Goal: Information Seeking & Learning: Learn about a topic

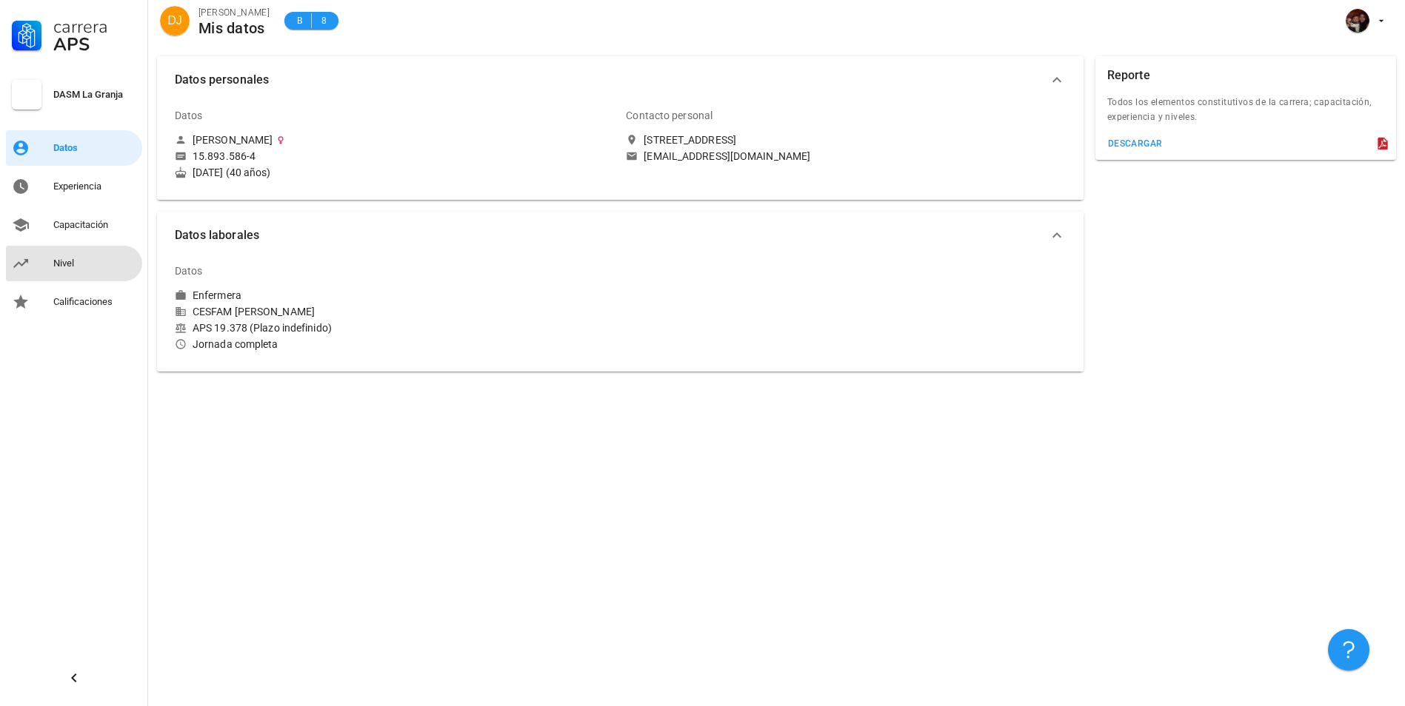
click at [99, 266] on div "Nivel" at bounding box center [94, 264] width 83 height 12
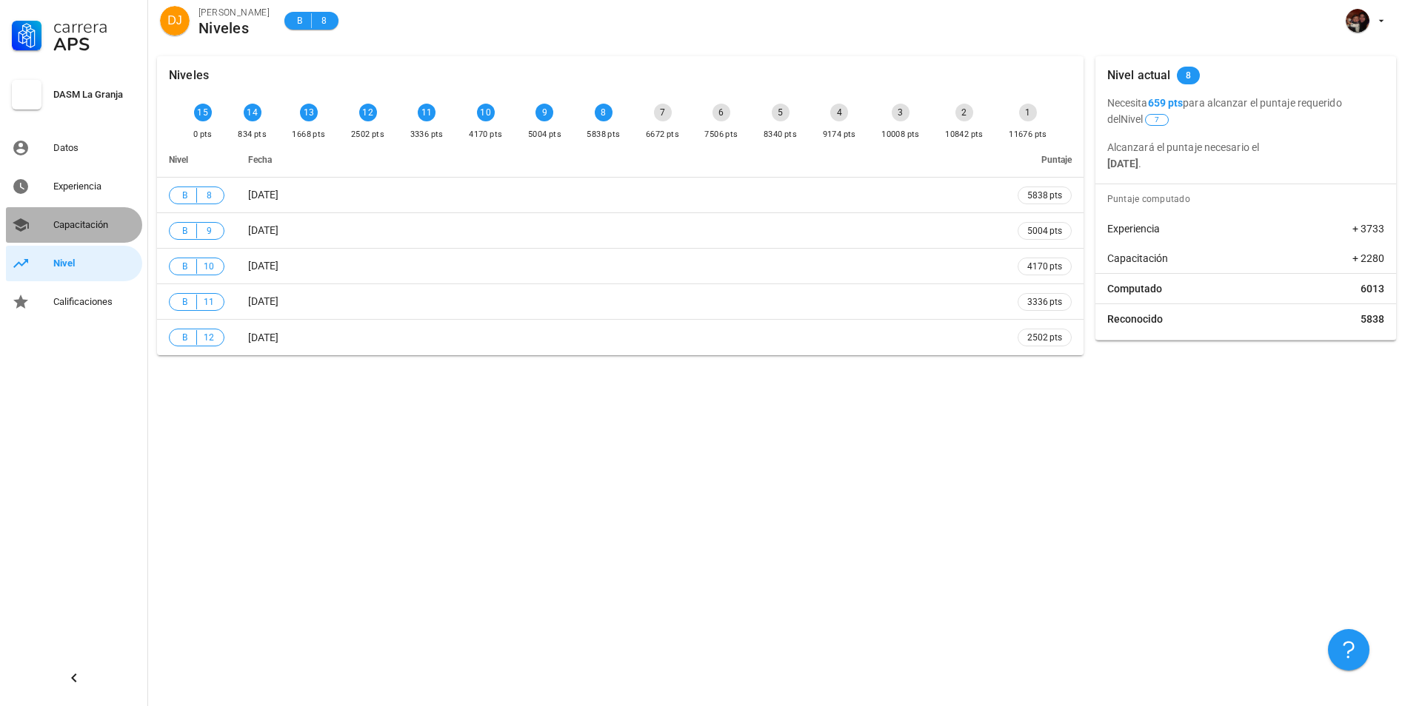
click at [88, 227] on div "Capacitación" at bounding box center [94, 225] width 83 height 12
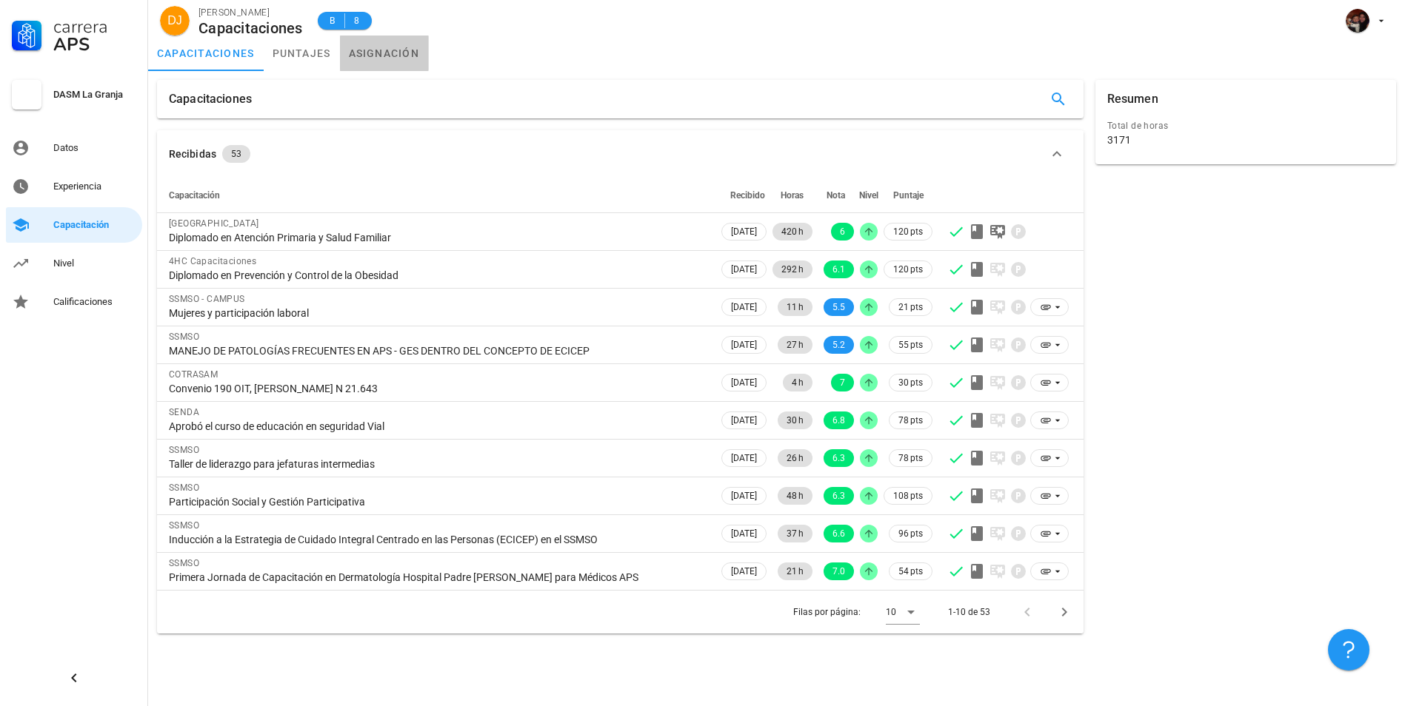
click at [394, 47] on link "asignación" at bounding box center [384, 54] width 89 height 36
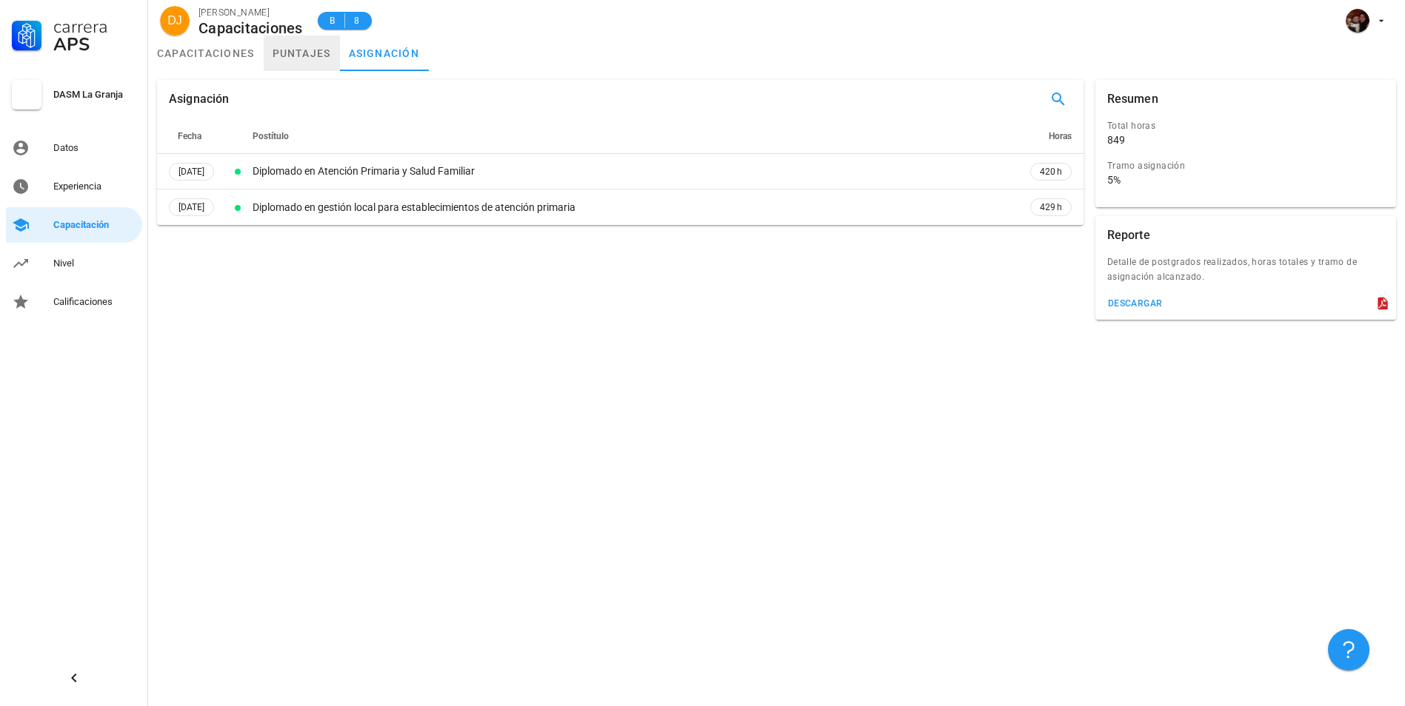
click at [290, 56] on link "puntajes" at bounding box center [302, 54] width 76 height 36
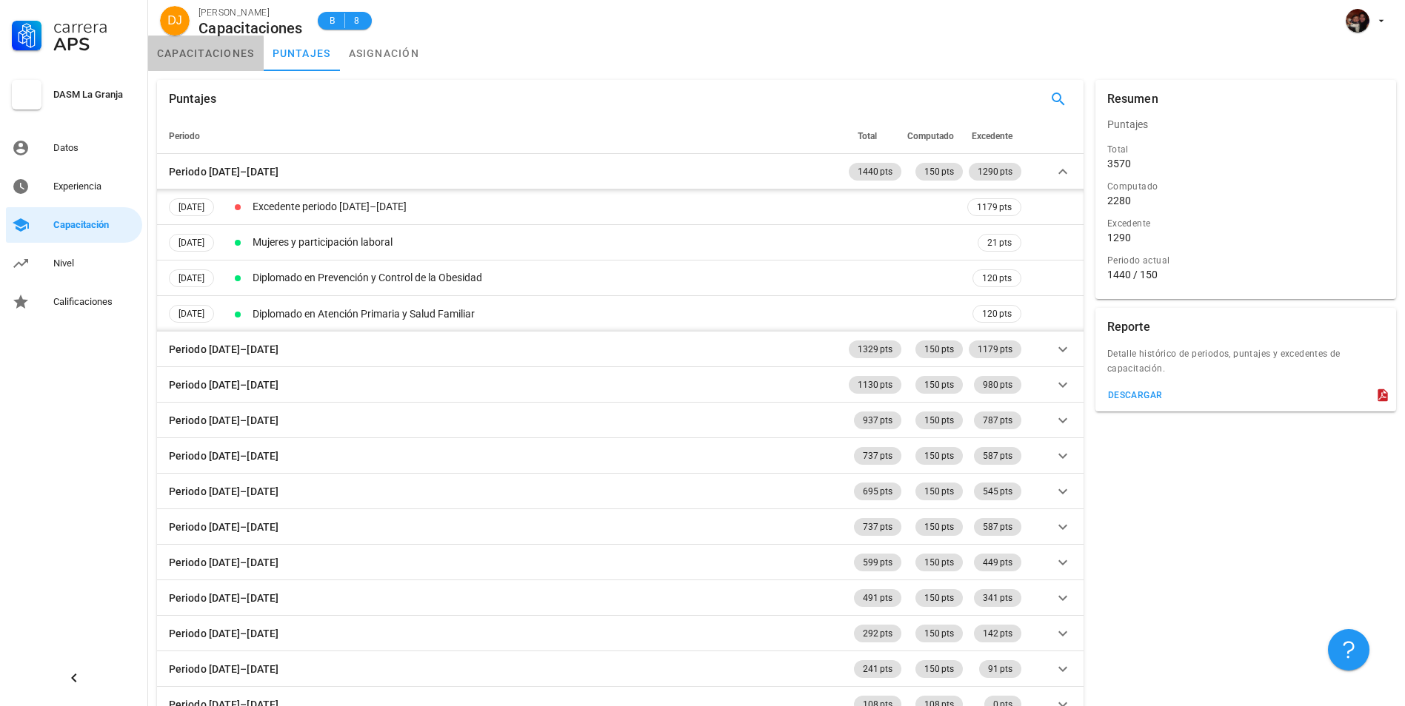
click at [204, 56] on link "capacitaciones" at bounding box center [206, 54] width 116 height 36
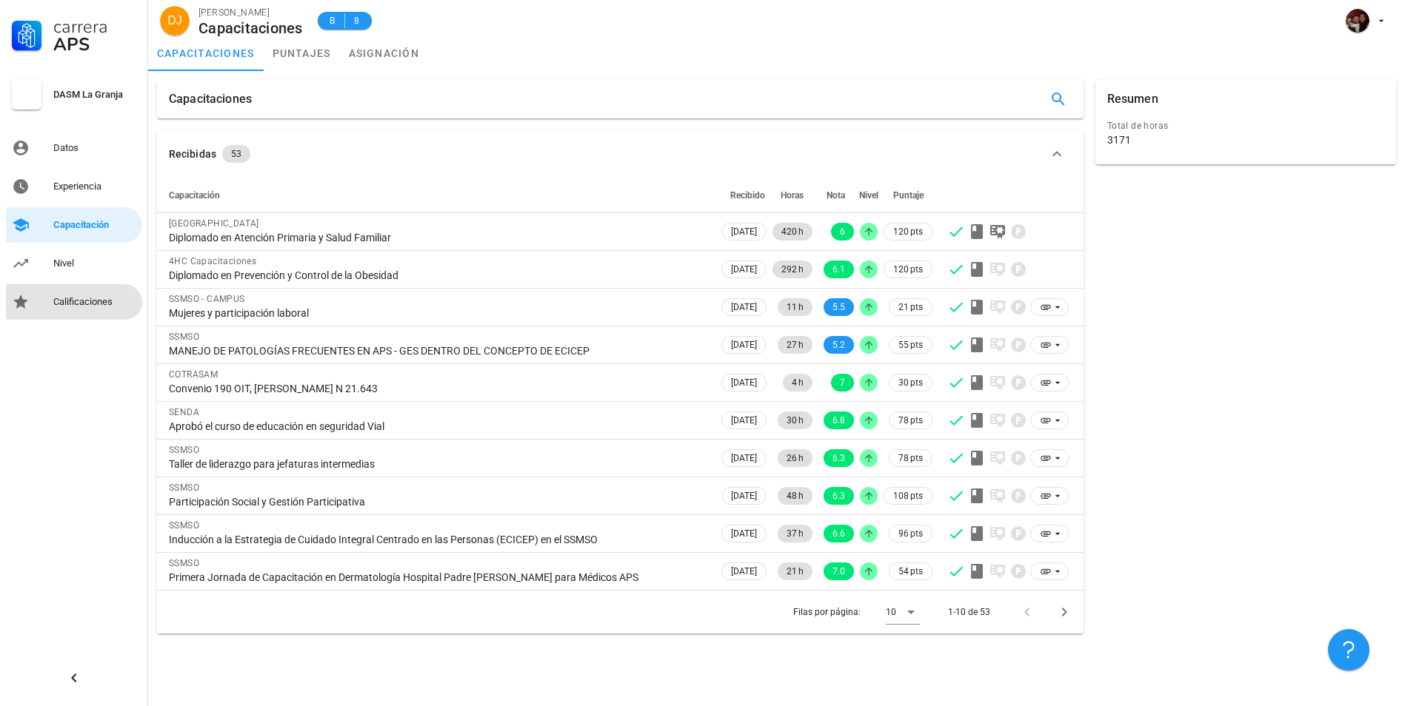
click at [95, 301] on div "Calificaciones" at bounding box center [94, 302] width 83 height 12
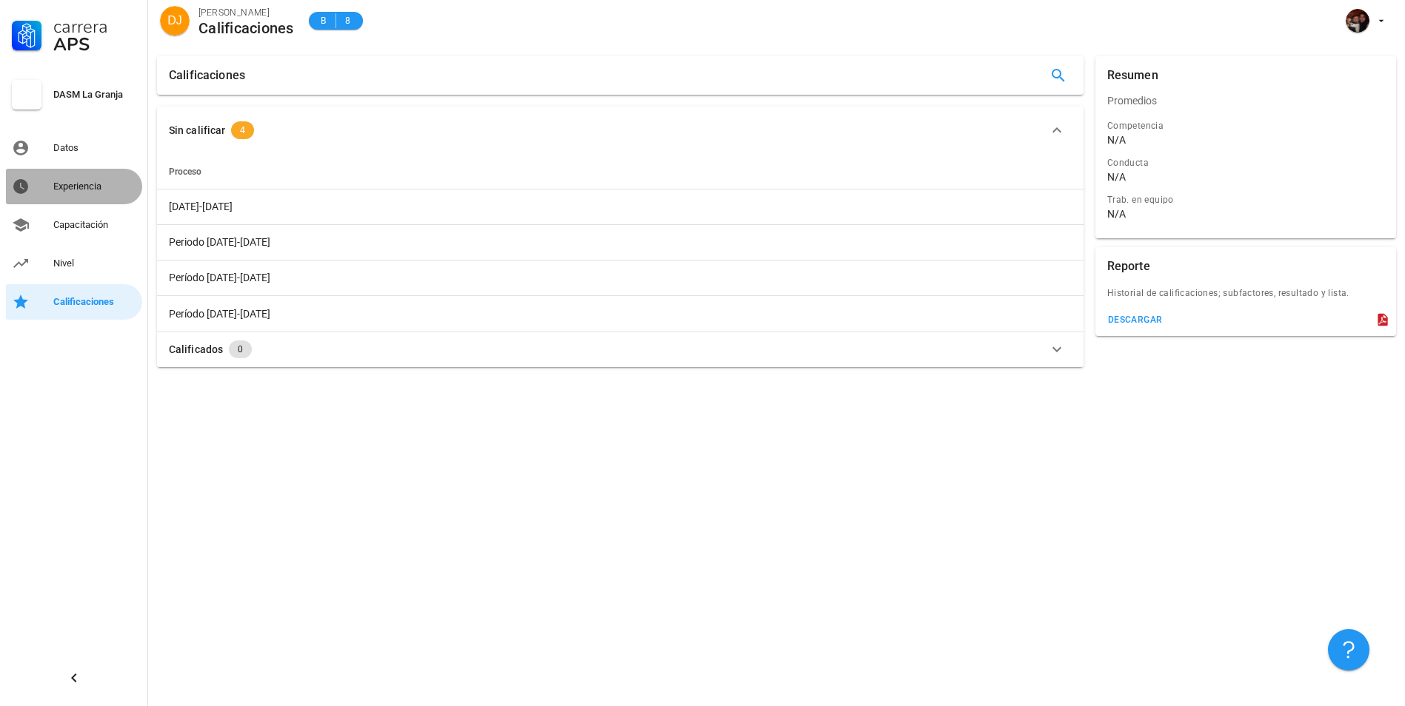
click at [107, 189] on div "Experiencia" at bounding box center [94, 187] width 83 height 12
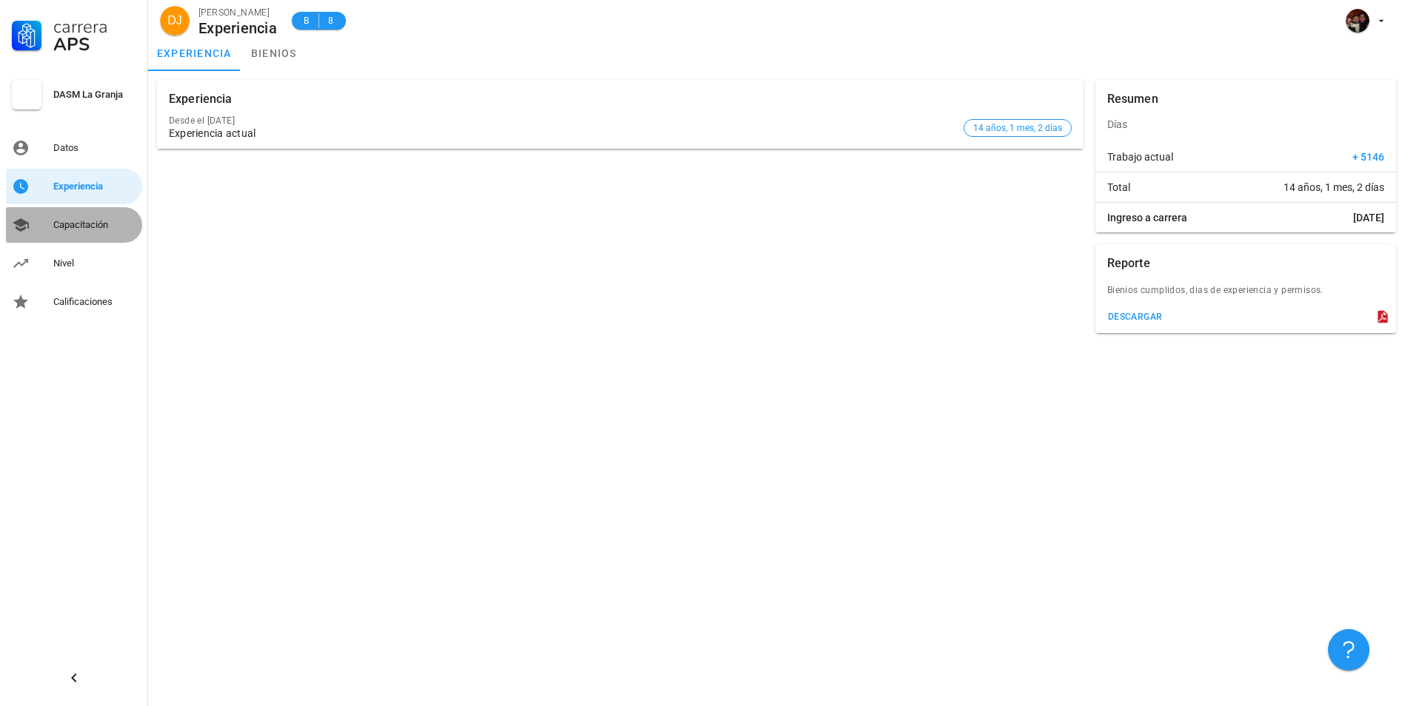
click at [71, 232] on div "Capacitación" at bounding box center [94, 225] width 83 height 24
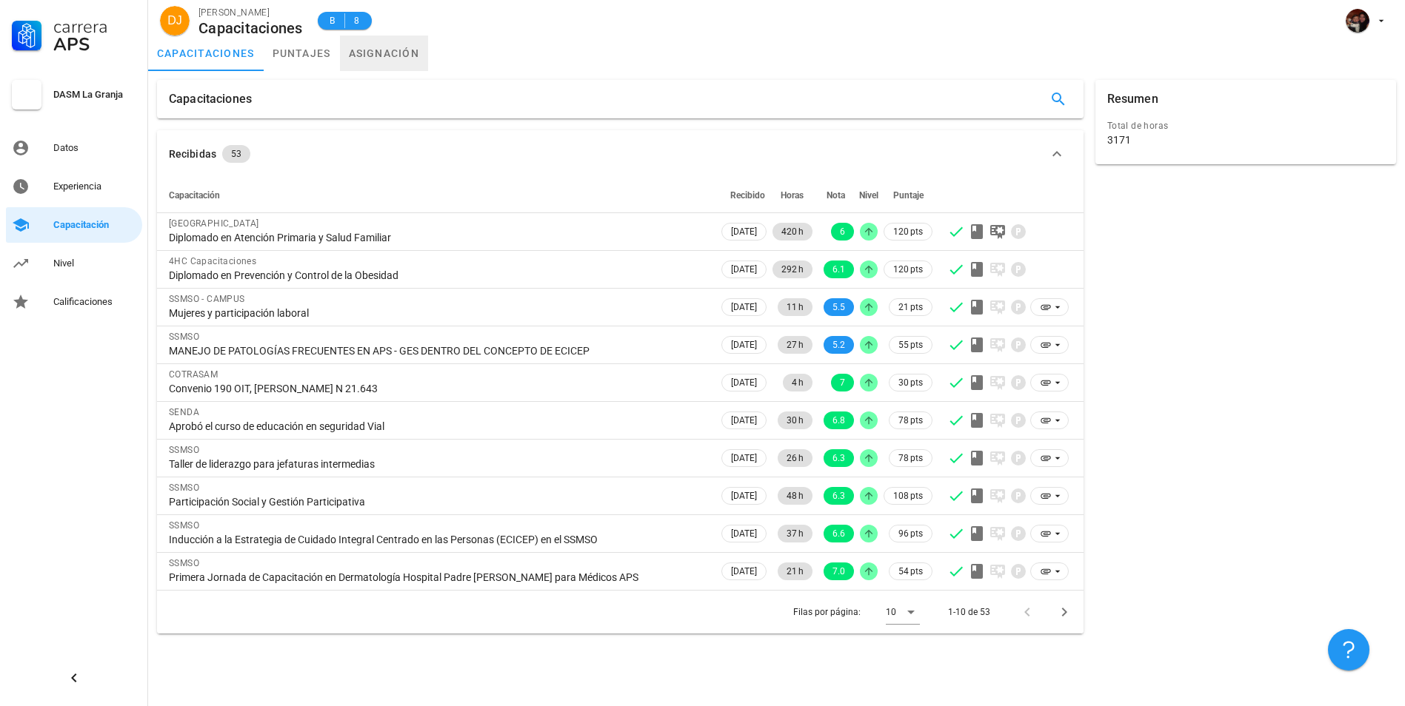
click at [404, 43] on link "asignación" at bounding box center [384, 54] width 89 height 36
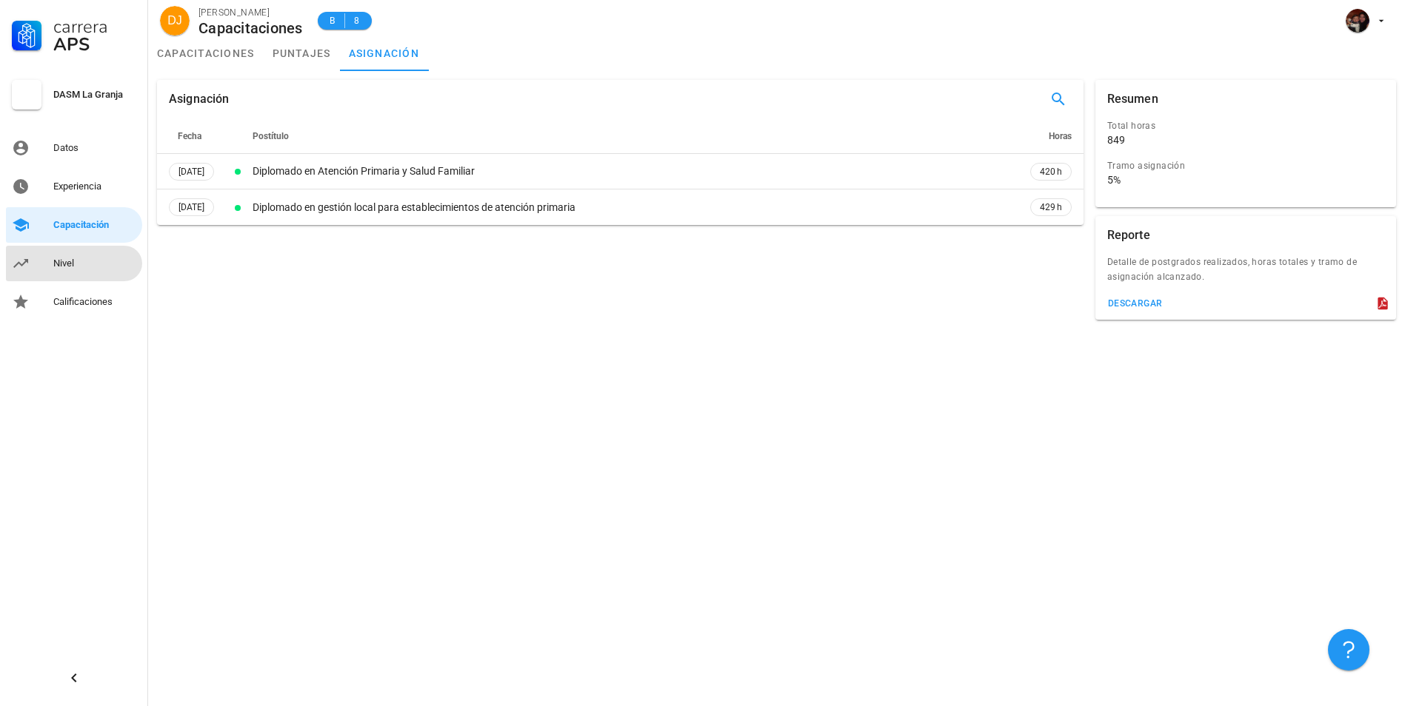
click at [80, 264] on div "Nivel" at bounding box center [94, 264] width 83 height 12
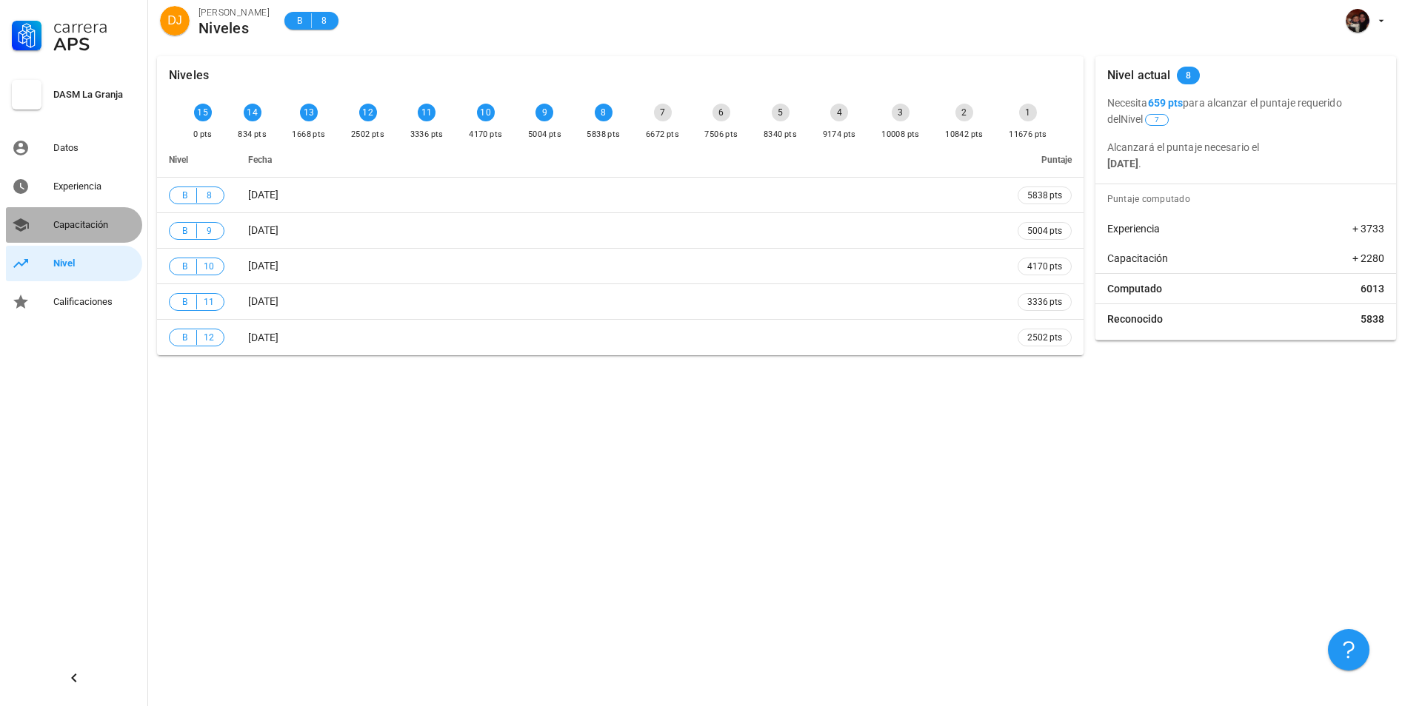
click at [93, 218] on div "Capacitación" at bounding box center [94, 225] width 83 height 24
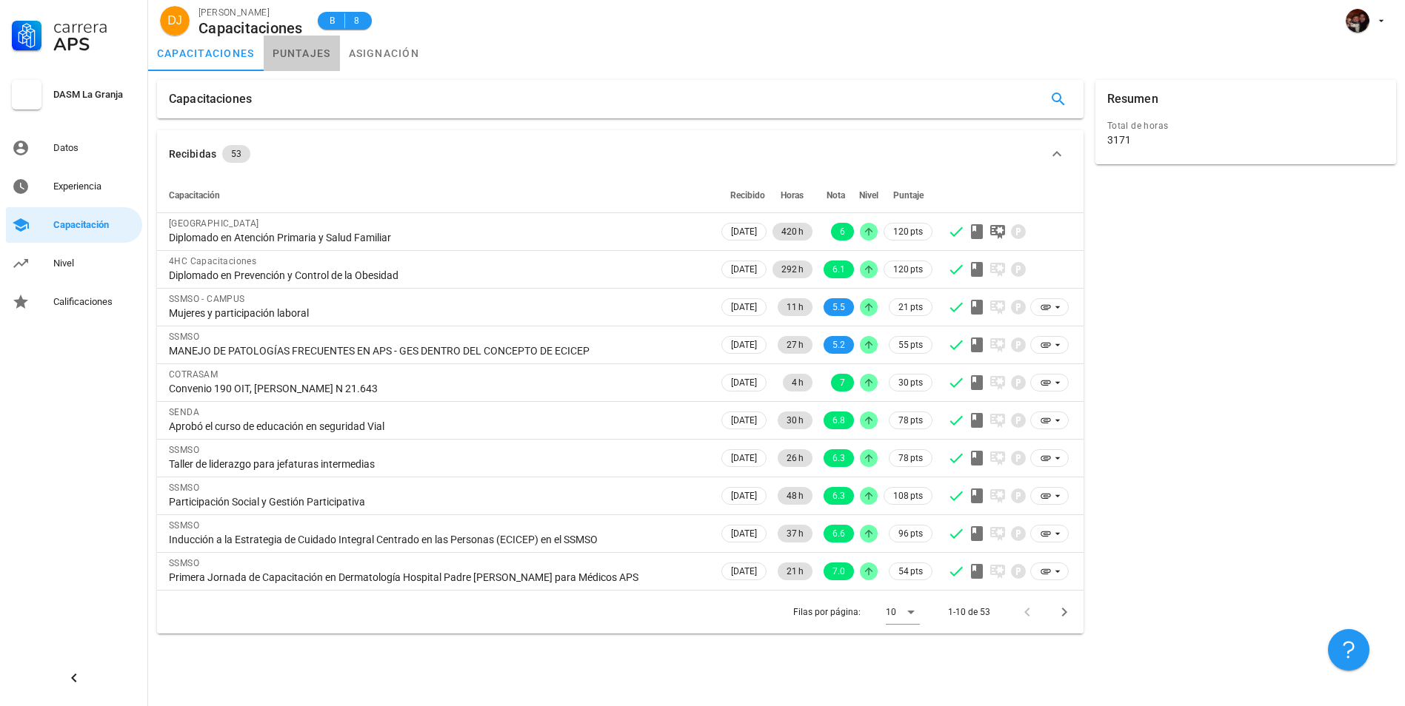
click at [305, 62] on link "puntajes" at bounding box center [302, 54] width 76 height 36
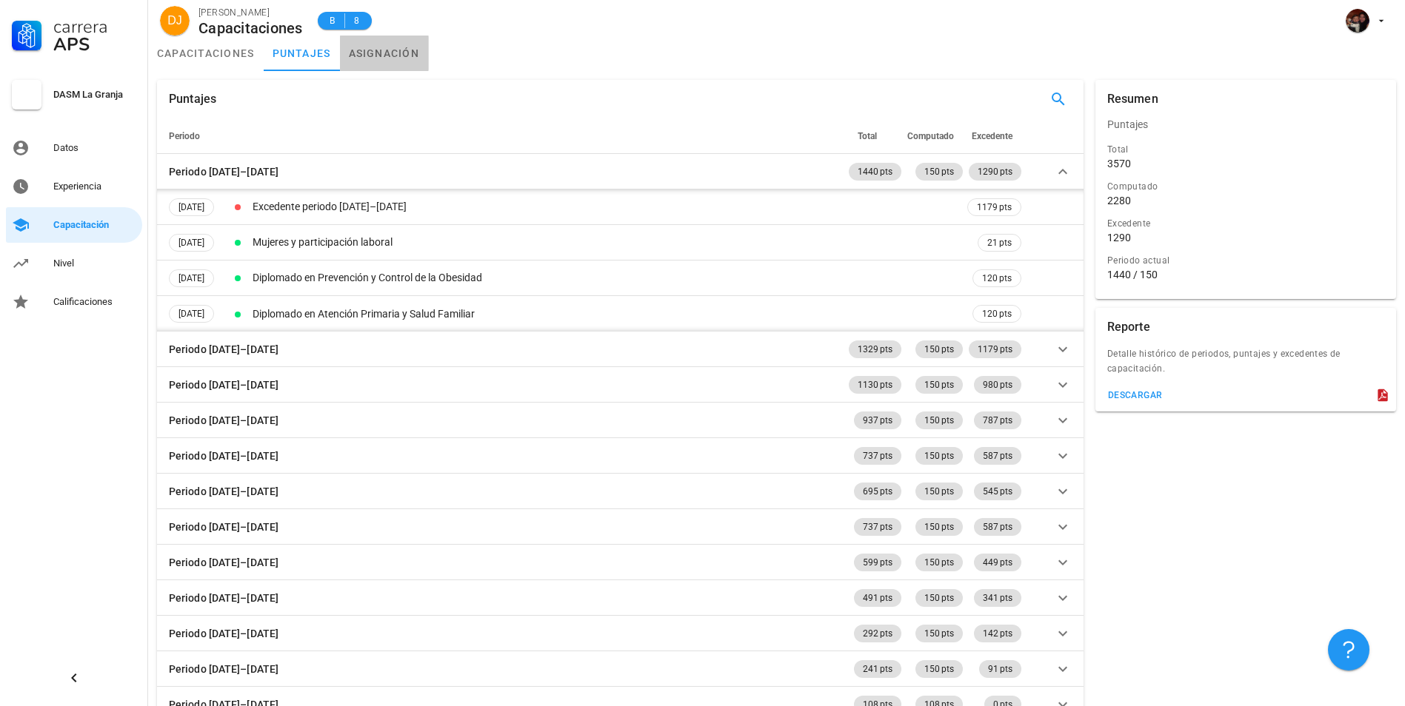
click at [387, 62] on link "asignación" at bounding box center [384, 54] width 89 height 36
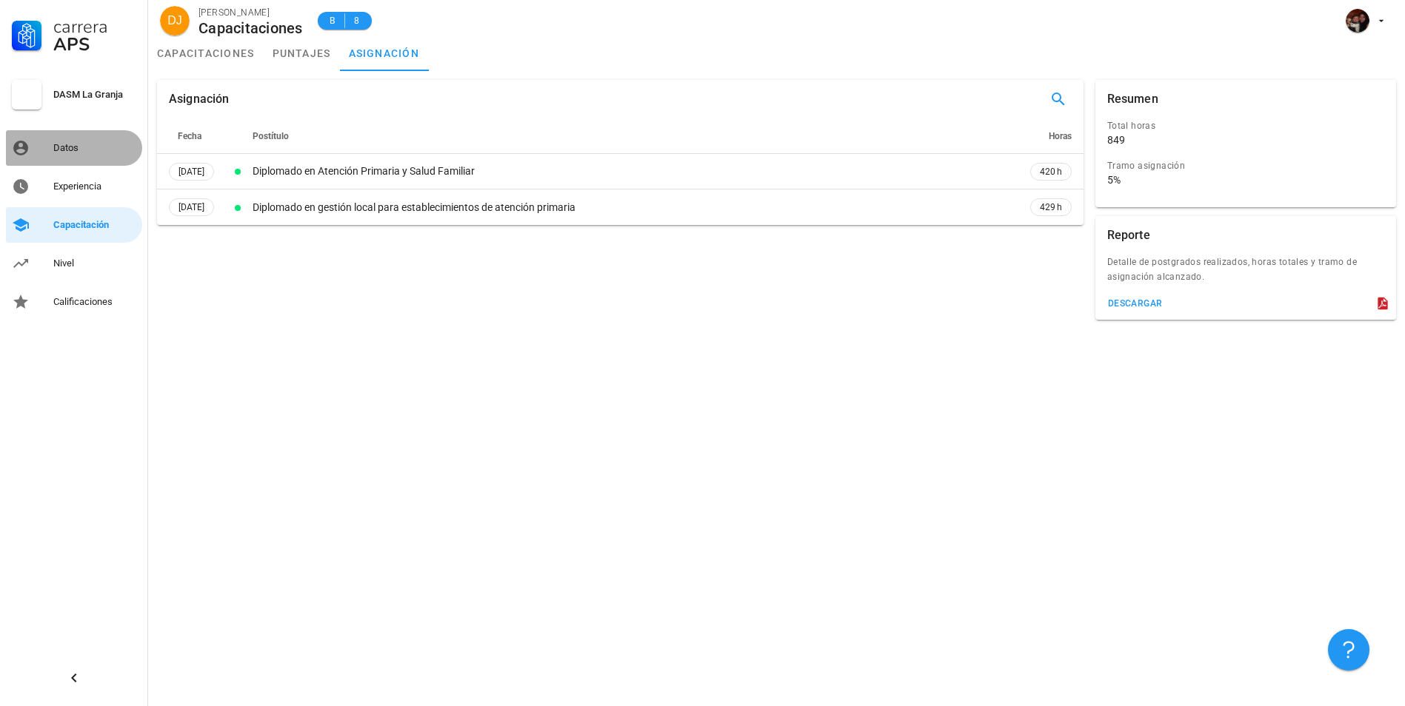
click at [84, 147] on div "Datos" at bounding box center [94, 148] width 83 height 12
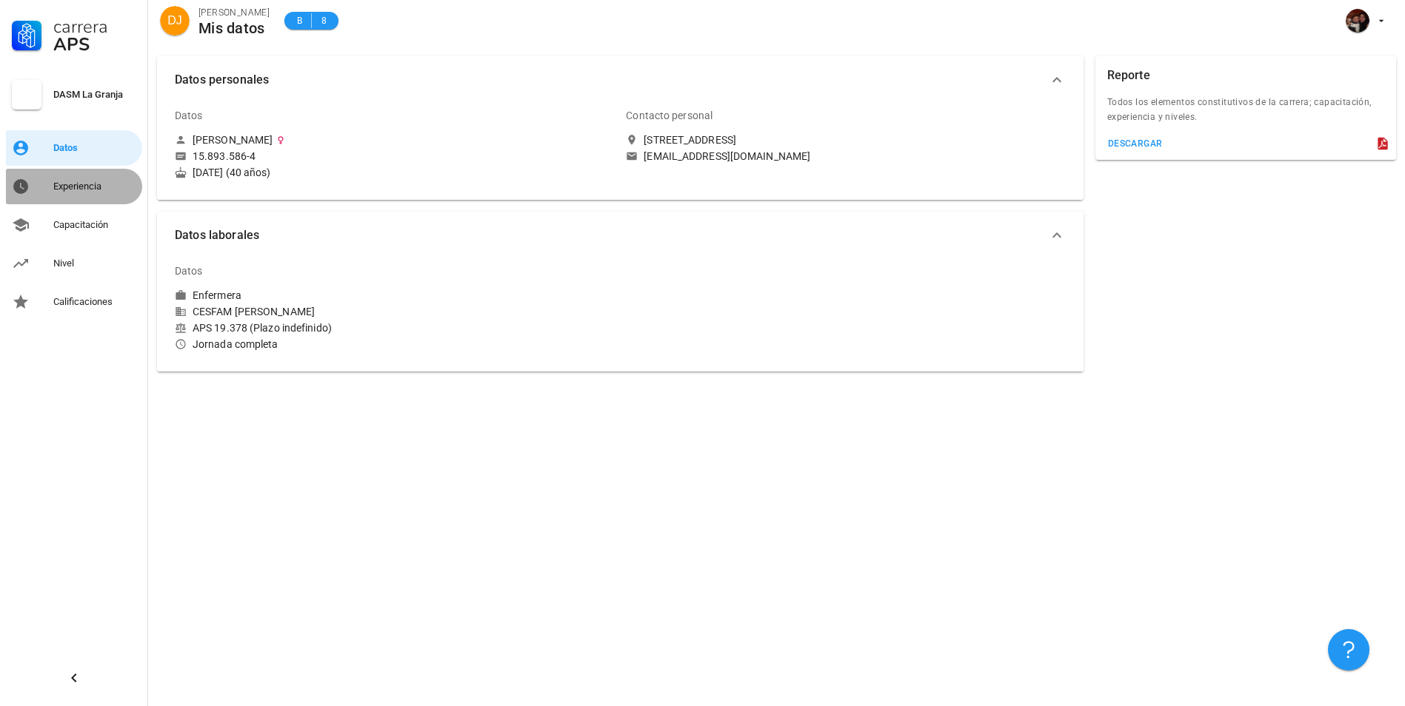
click at [94, 183] on div "Experiencia" at bounding box center [94, 187] width 83 height 12
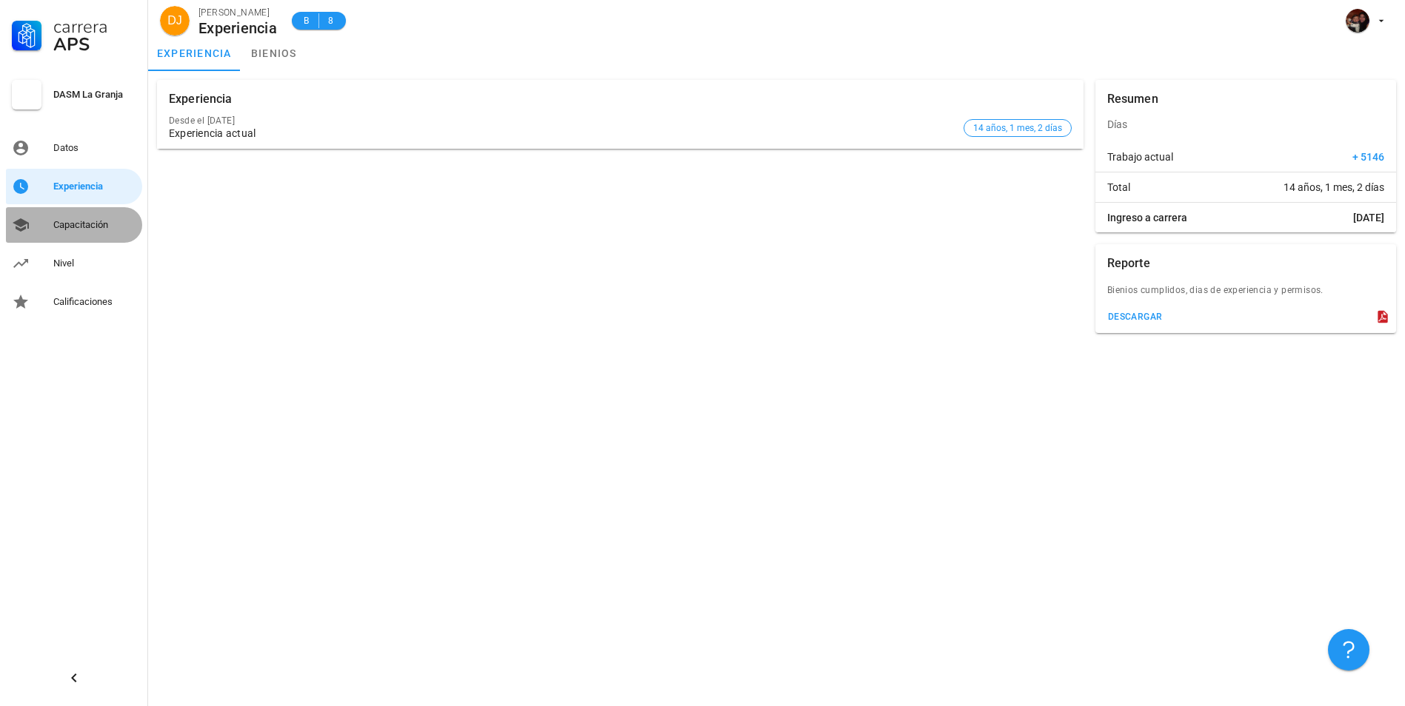
click at [90, 230] on div "Capacitación" at bounding box center [94, 225] width 83 height 12
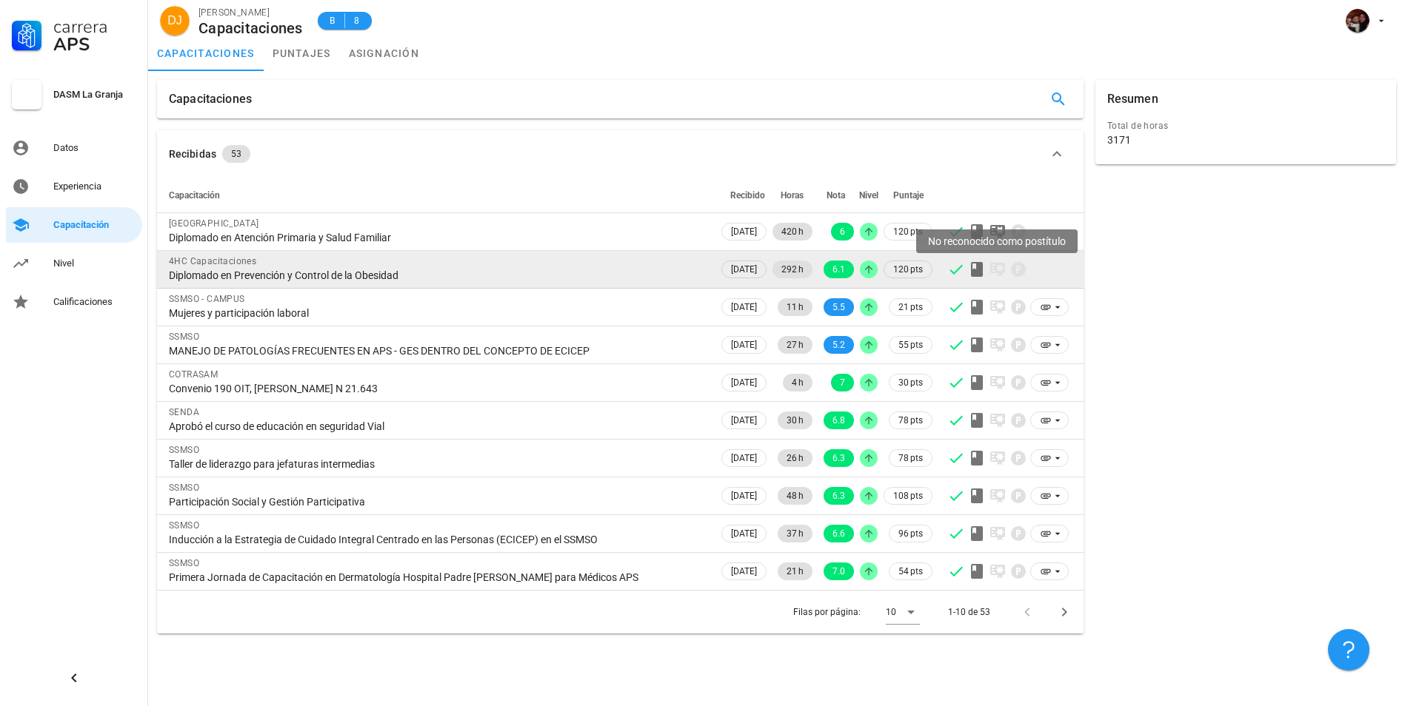
click at [998, 268] on icon at bounding box center [997, 270] width 18 height 18
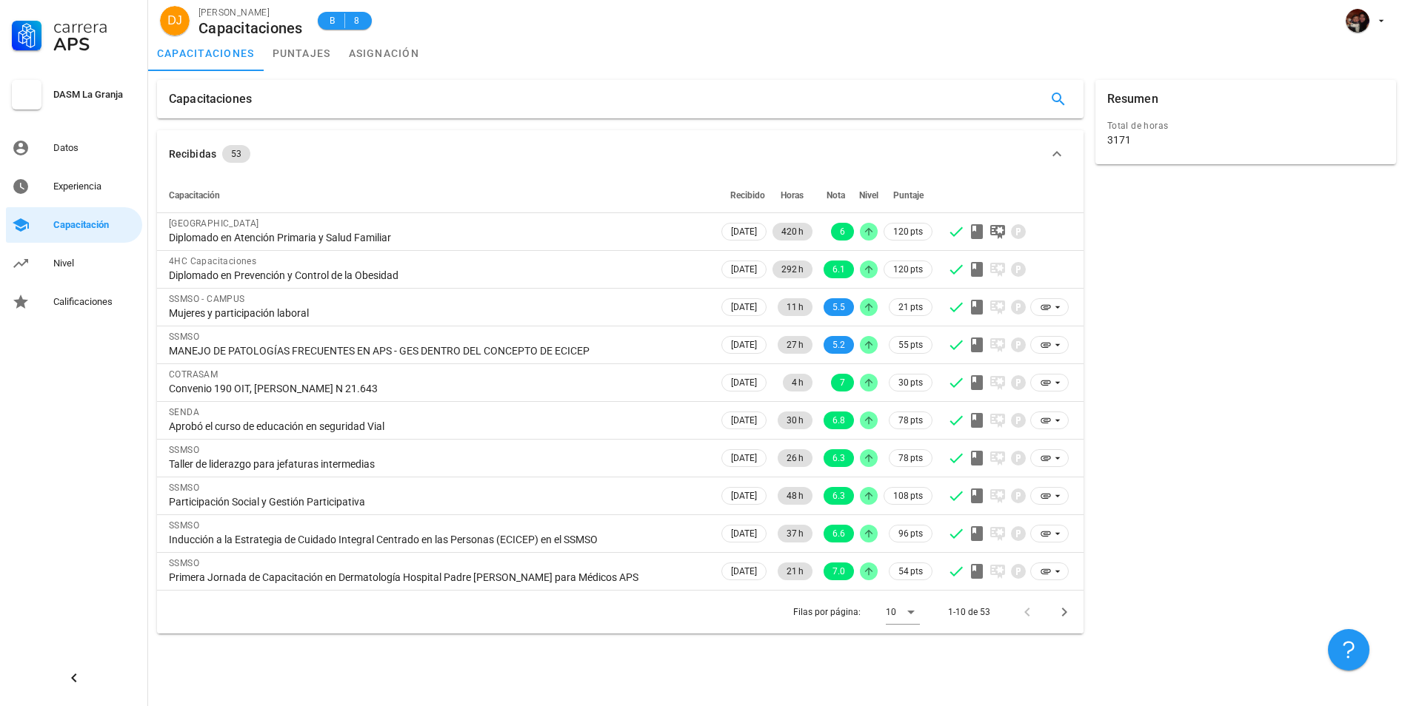
click at [62, 487] on div "Carrera APS DASM La Granja Datos Experiencia Capacitación Nivel Calificaciones" at bounding box center [74, 353] width 148 height 706
